Goal: Find specific page/section: Find specific page/section

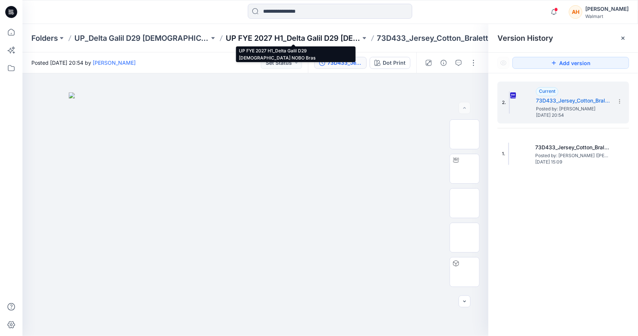
click at [288, 41] on p "UP FYE 2027 H1_Delta Galil D29 [DEMOGRAPHIC_DATA] NOBO Bras" at bounding box center [293, 38] width 135 height 10
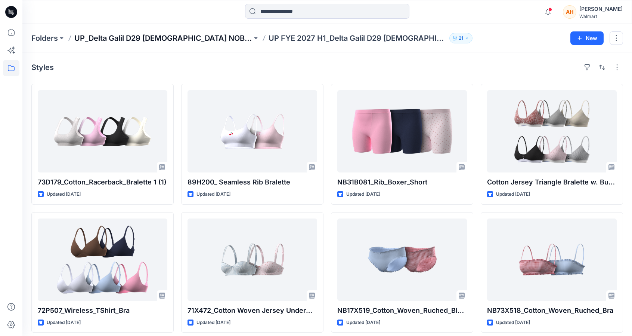
click at [157, 37] on p "UP_Delta Galil D29 [DEMOGRAPHIC_DATA] NOBO Intimates" at bounding box center [163, 38] width 178 height 10
